Goal: Information Seeking & Learning: Find specific fact

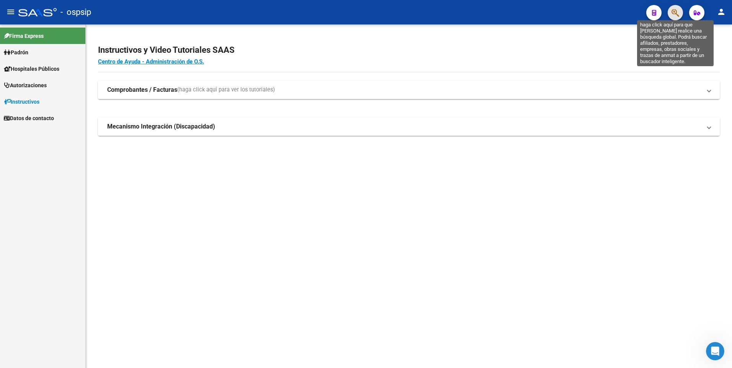
click at [674, 11] on icon "button" at bounding box center [675, 12] width 8 height 9
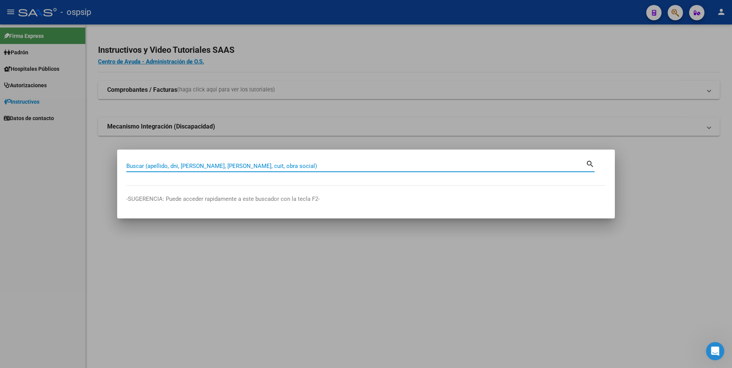
click at [295, 165] on input "Buscar (apellido, dni, [PERSON_NAME], [PERSON_NAME], cuit, obra social)" at bounding box center [355, 166] width 459 height 7
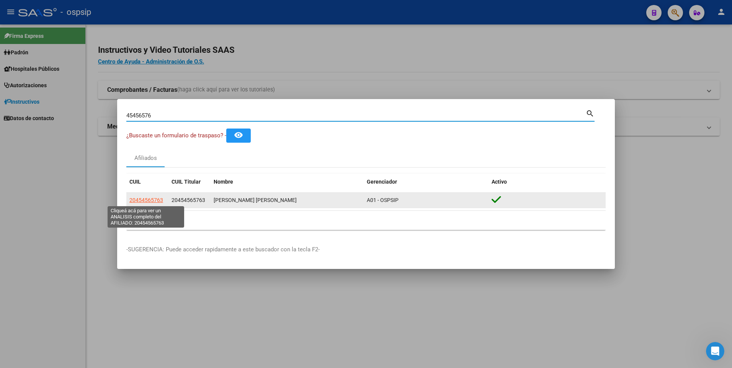
click at [152, 200] on span "20454565763" at bounding box center [146, 200] width 34 height 6
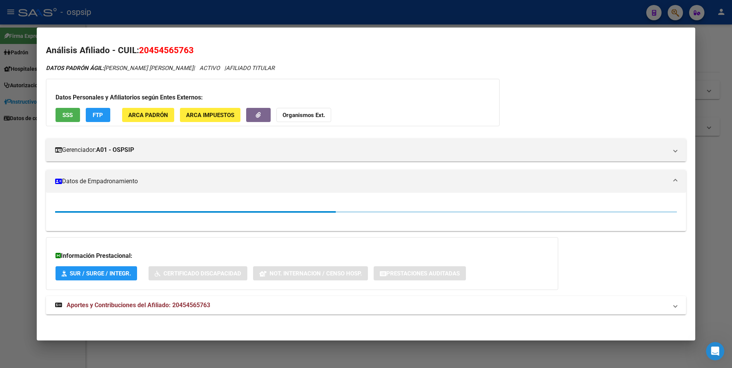
click at [3, 119] on div at bounding box center [366, 184] width 732 height 368
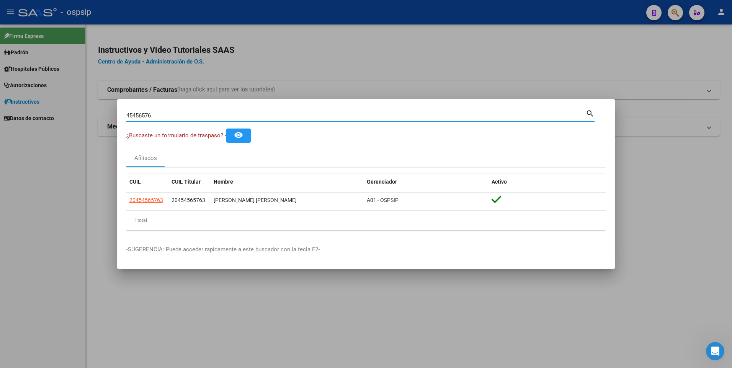
drag, startPoint x: 172, startPoint y: 113, endPoint x: 112, endPoint y: 119, distance: 60.4
click at [112, 119] on div "45456576 Buscar (apellido, dni, cuil, nro traspaso, cuit, obra social) search ¿…" at bounding box center [366, 184] width 732 height 368
click at [274, 117] on input "45456576" at bounding box center [355, 115] width 459 height 7
type input "4"
paste input "43137946"
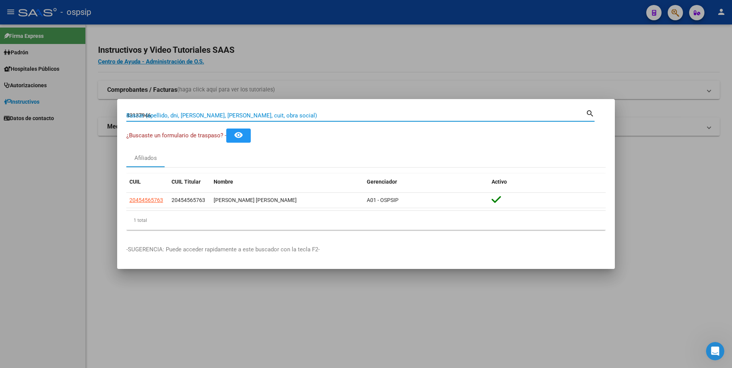
type input "43137946"
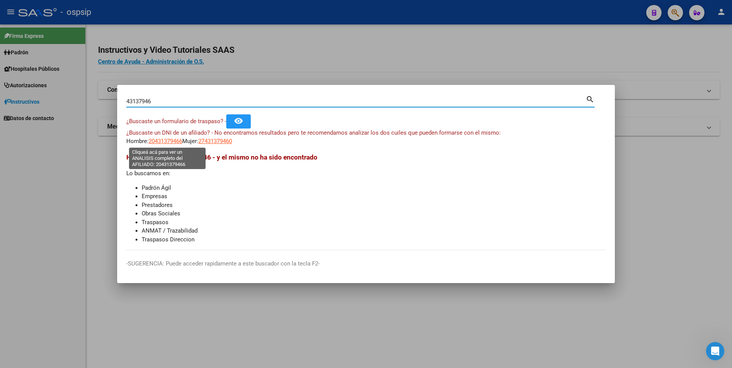
click at [160, 142] on span "20431379466" at bounding box center [166, 141] width 34 height 7
type textarea "20431379466"
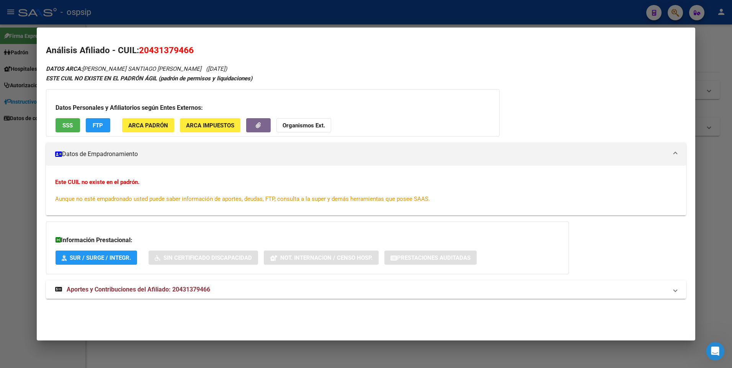
click at [27, 93] on div at bounding box center [366, 184] width 732 height 368
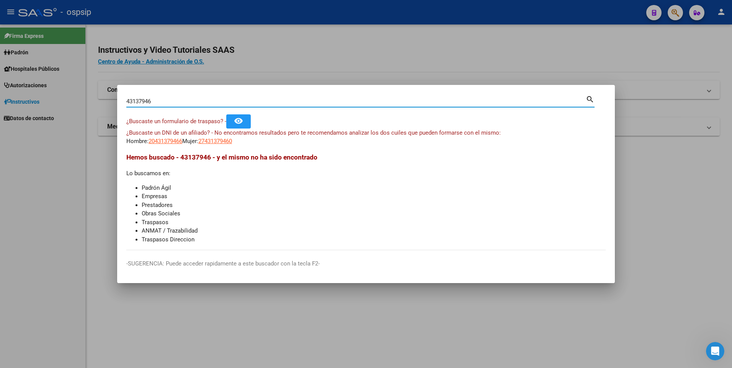
drag, startPoint x: 158, startPoint y: 101, endPoint x: 98, endPoint y: 100, distance: 60.5
click at [98, 100] on div "43137946 Buscar (apellido, dni, cuil, nro traspaso, cuit, obra social) search ¿…" at bounding box center [366, 184] width 732 height 368
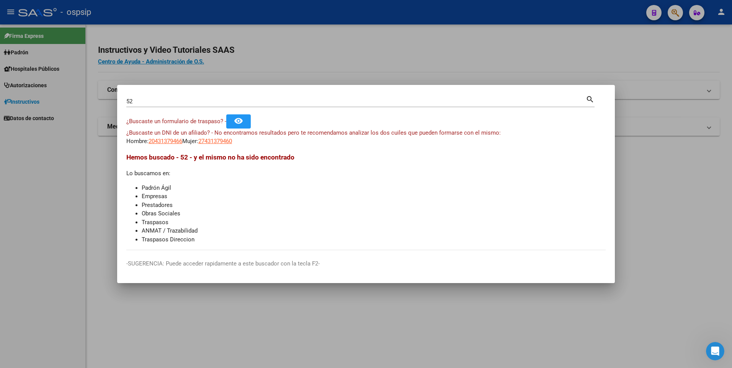
click at [257, 96] on div "52 Buscar (apellido, dni, cuil, [PERSON_NAME], cuit, obra social)" at bounding box center [355, 101] width 459 height 11
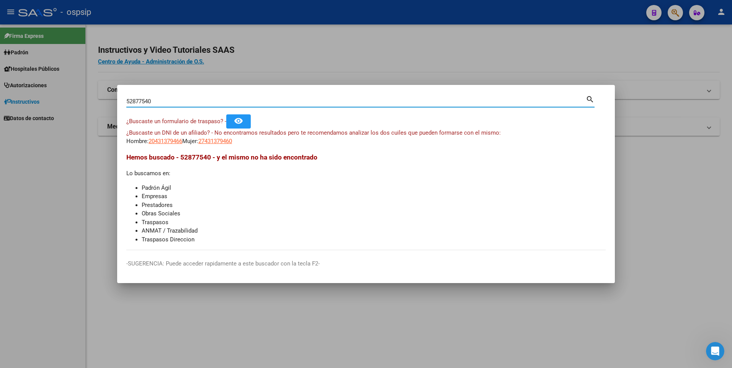
type input "52877540"
